Goal: Check status: Check status

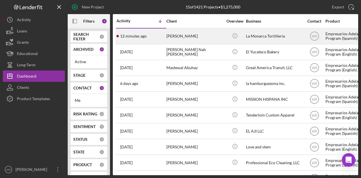
click at [222, 38] on div "[PERSON_NAME]" at bounding box center [195, 36] width 56 height 15
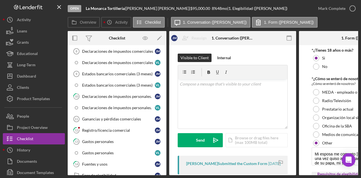
scroll to position [169, 0]
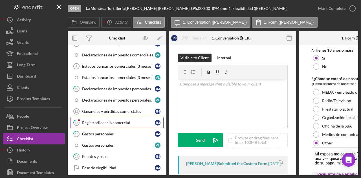
click at [116, 121] on div "Registro/licencia comercial" at bounding box center [118, 123] width 73 height 5
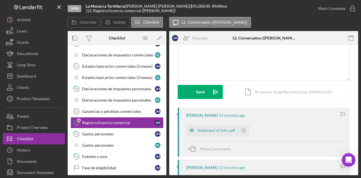
scroll to position [85, 0]
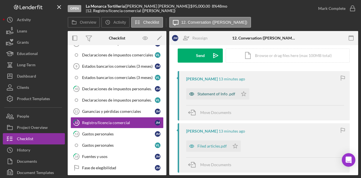
click at [218, 95] on div "Statement of Info .pdf" at bounding box center [217, 94] width 38 height 5
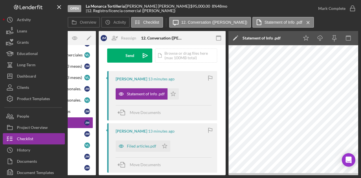
scroll to position [0, 110]
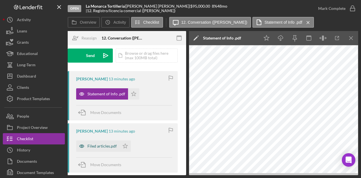
click at [98, 149] on div "Filed articles.pdf" at bounding box center [97, 146] width 43 height 11
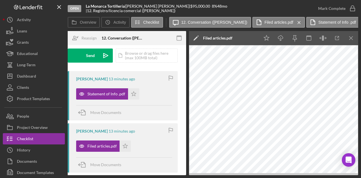
click at [99, 173] on div "[PERSON_NAME] 13 minutes ago Statement of Info .pdf Icon/Star Move Documents [P…" at bounding box center [123, 179] width 110 height 216
click at [100, 176] on div "Open [GEOGRAPHIC_DATA] | [PERSON_NAME] | $95,000.00 8 % 48 mo | 12. Registro/li…" at bounding box center [180, 89] width 361 height 178
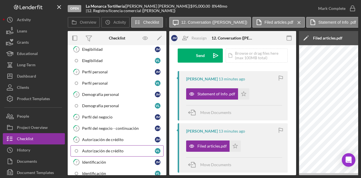
scroll to position [0, 0]
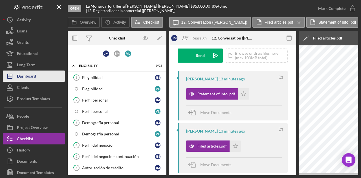
click at [33, 72] on div "Dashboard" at bounding box center [26, 77] width 19 height 13
